Goal: Task Accomplishment & Management: Manage account settings

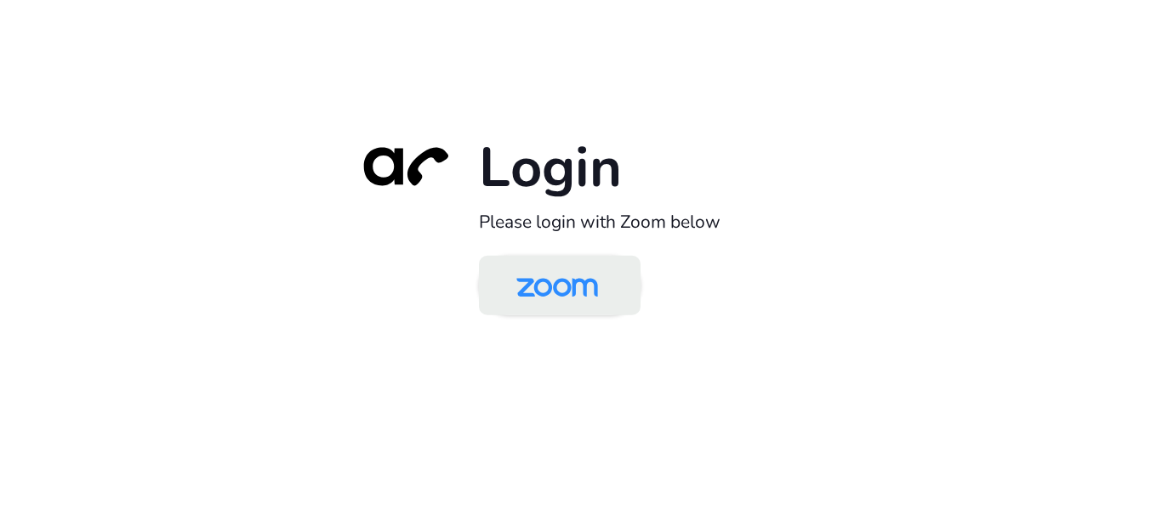
click at [564, 300] on img at bounding box center [556, 286] width 117 height 55
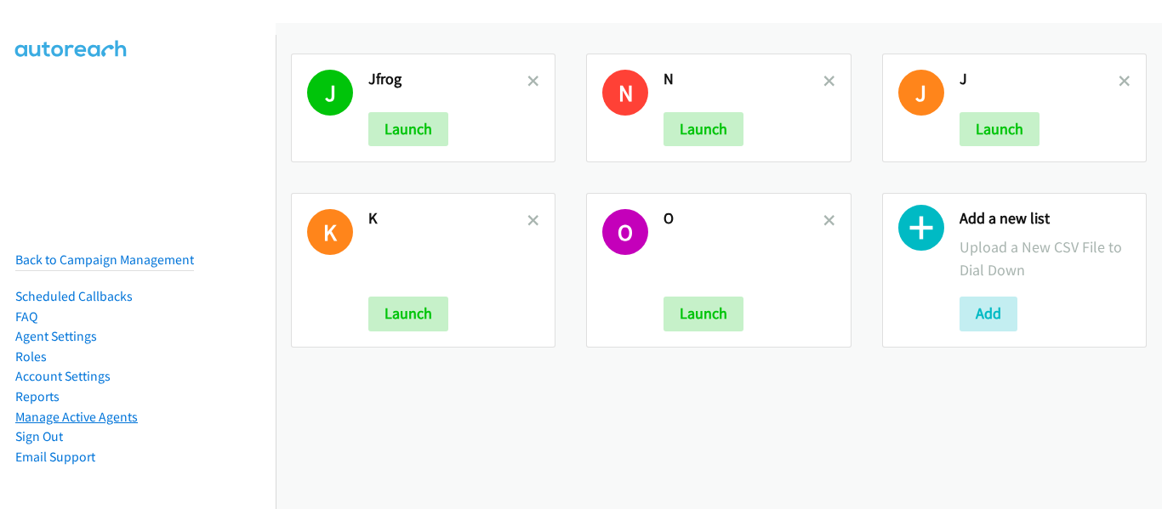
click at [88, 409] on link "Manage Active Agents" at bounding box center [76, 417] width 122 height 16
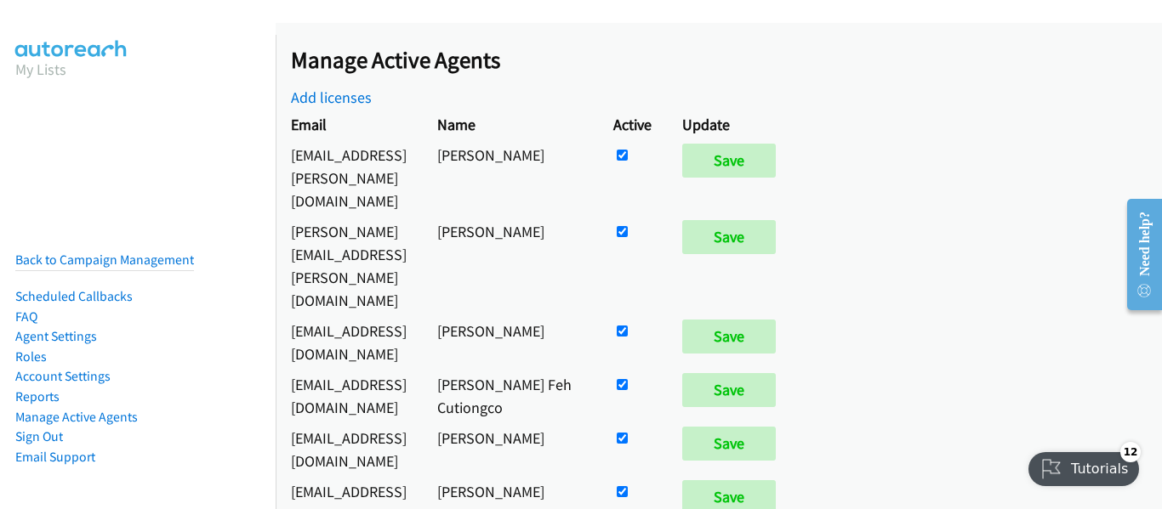
scroll to position [8799, 0]
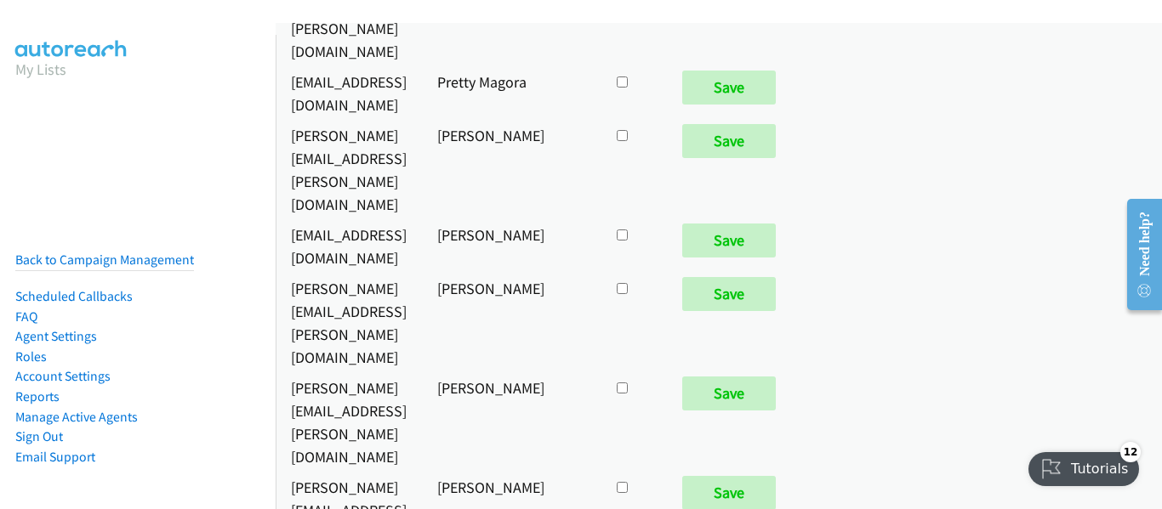
checkbox input "true"
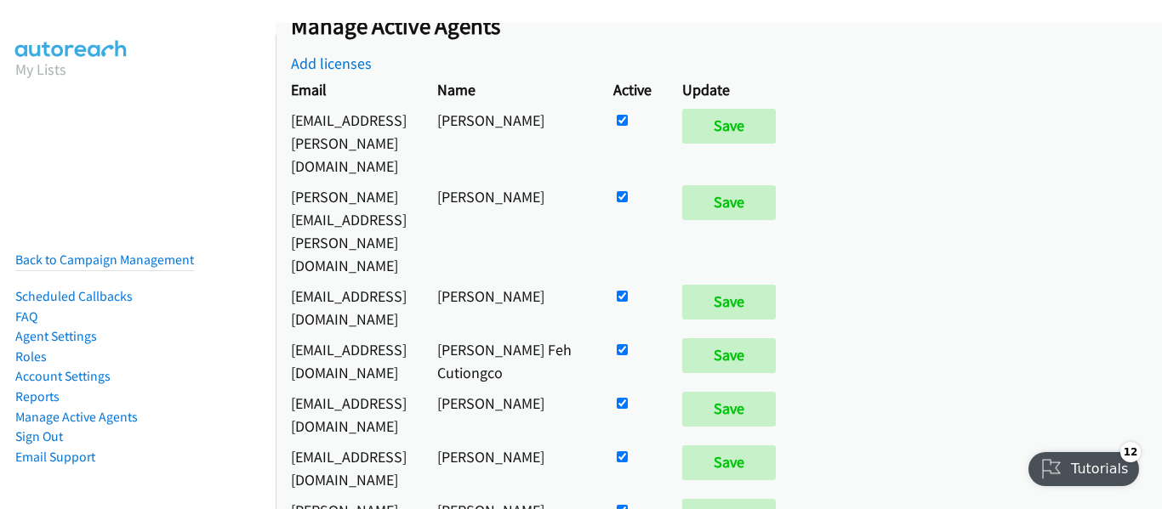
click at [628, 191] on input "checkbox" at bounding box center [622, 196] width 11 height 11
checkbox input "false"
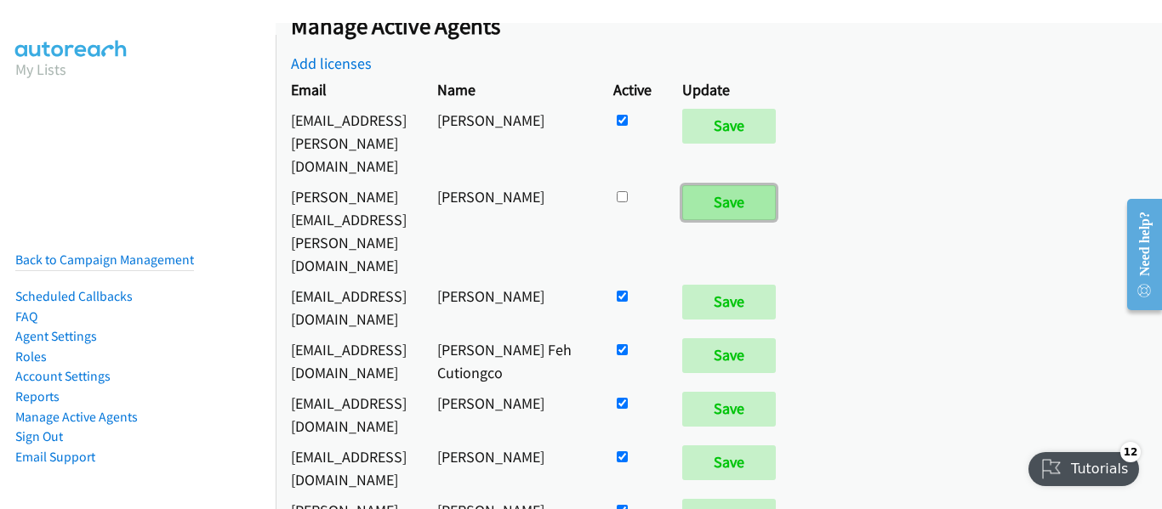
click at [776, 185] on input "Save" at bounding box center [729, 202] width 94 height 34
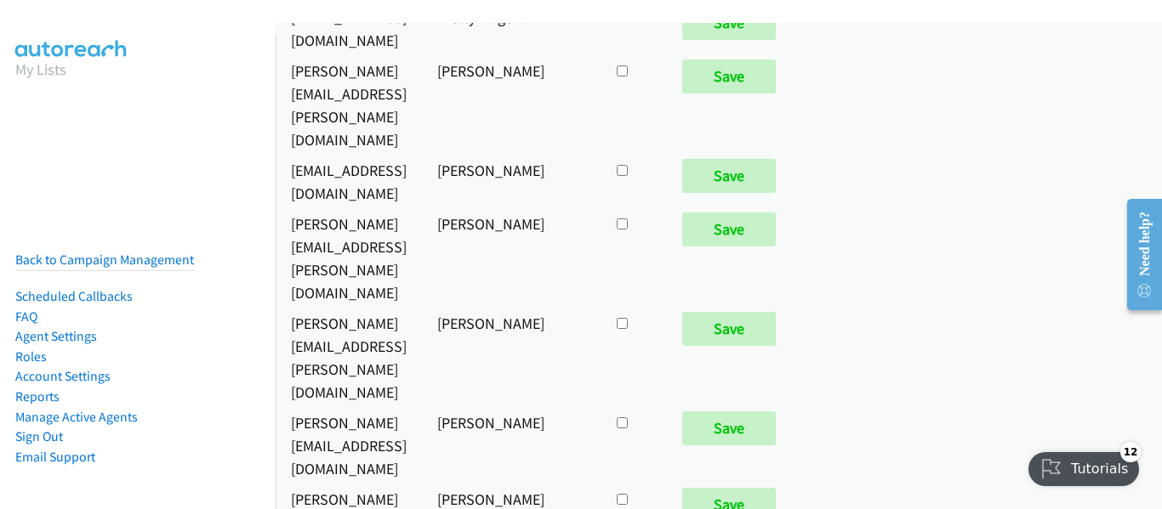
checkbox input "true"
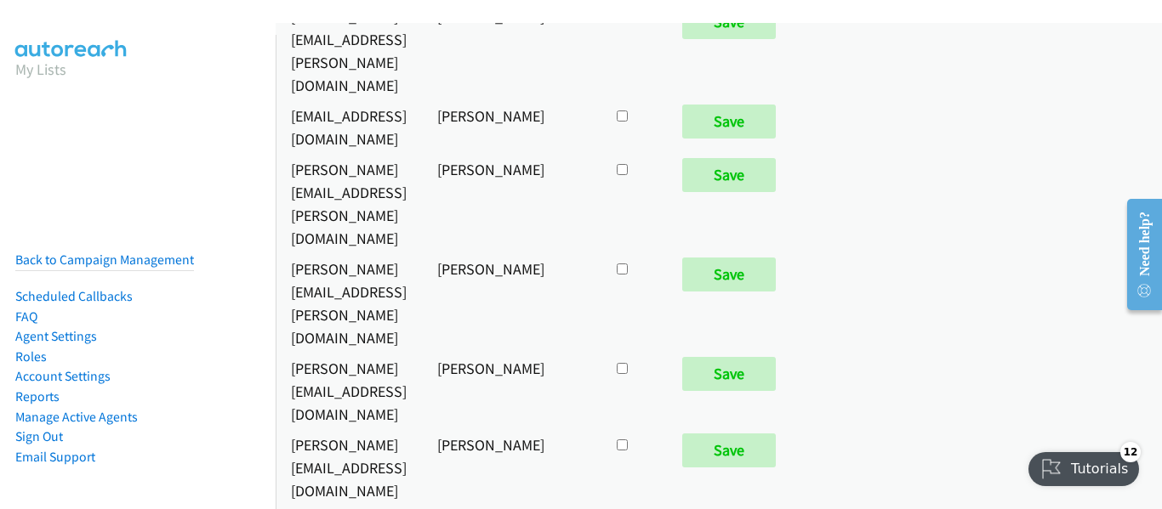
scroll to position [8841, 0]
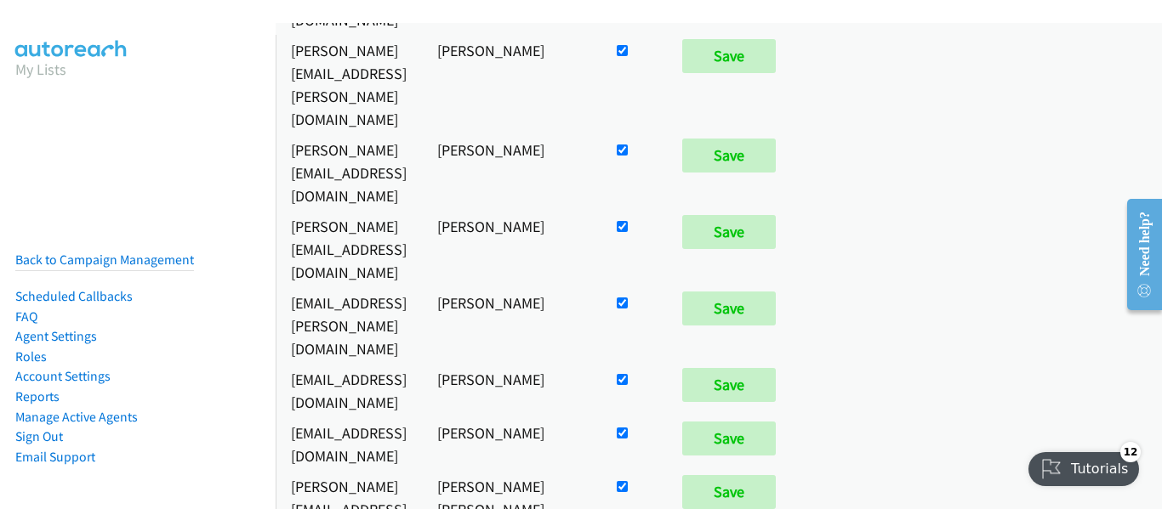
scroll to position [1446, 0]
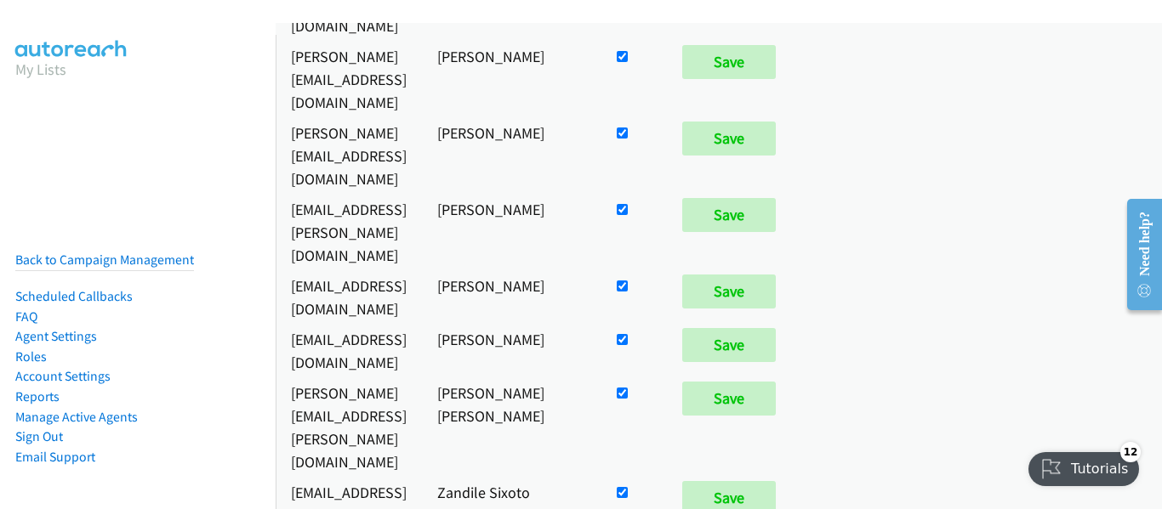
checkbox input "false"
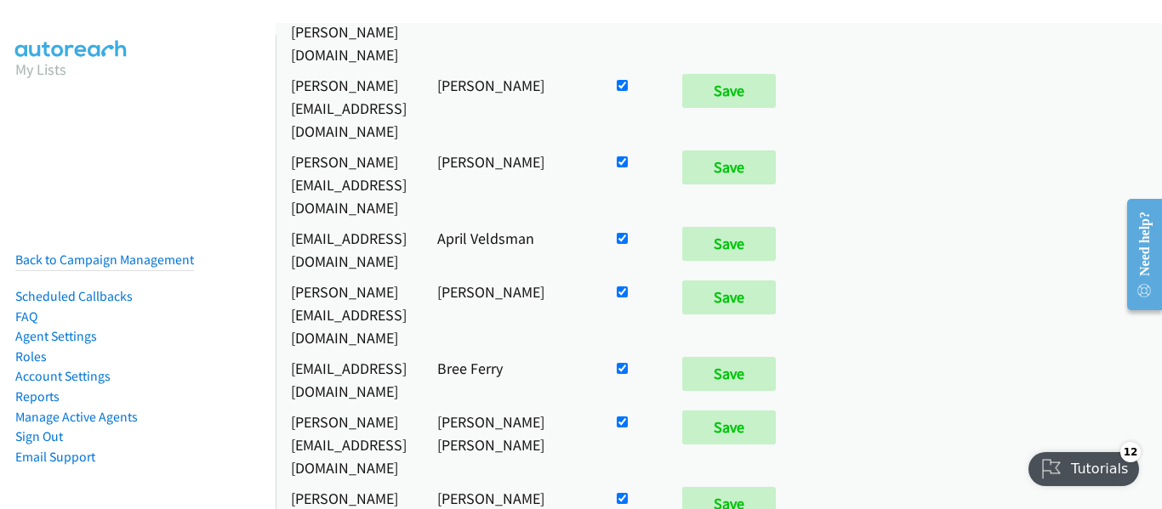
scroll to position [2103, 0]
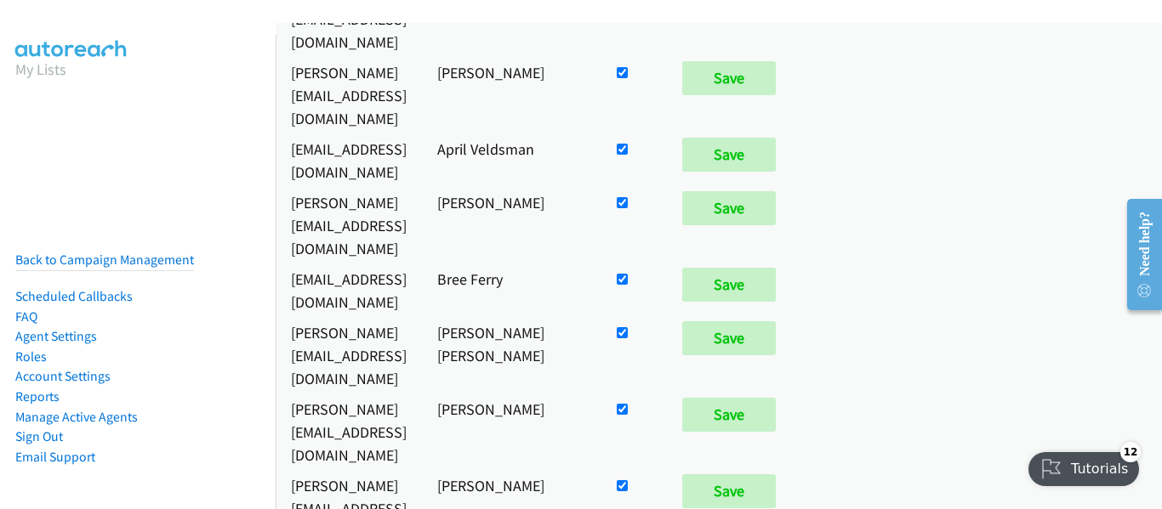
checkbox input "true"
